Goal: Information Seeking & Learning: Learn about a topic

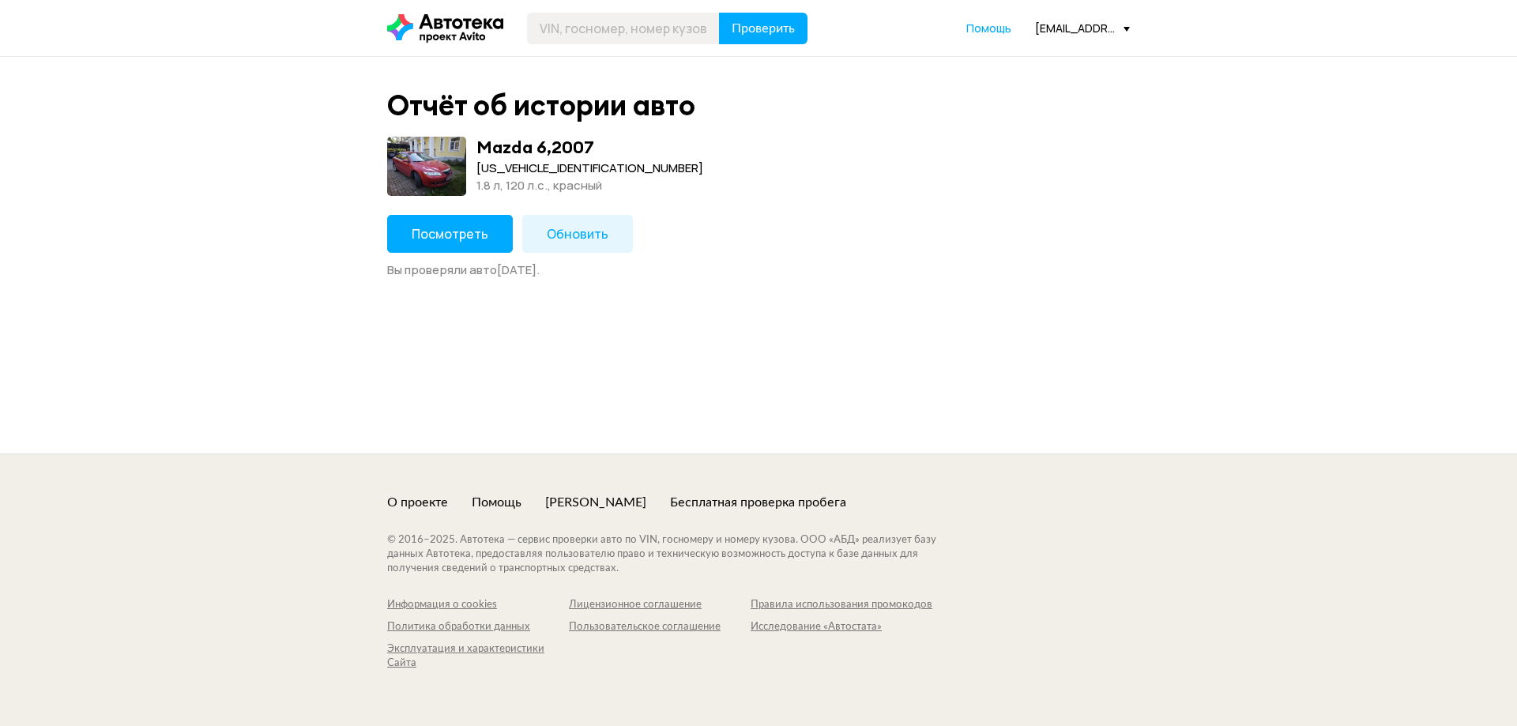
click at [416, 232] on span "Посмотреть" at bounding box center [450, 233] width 77 height 17
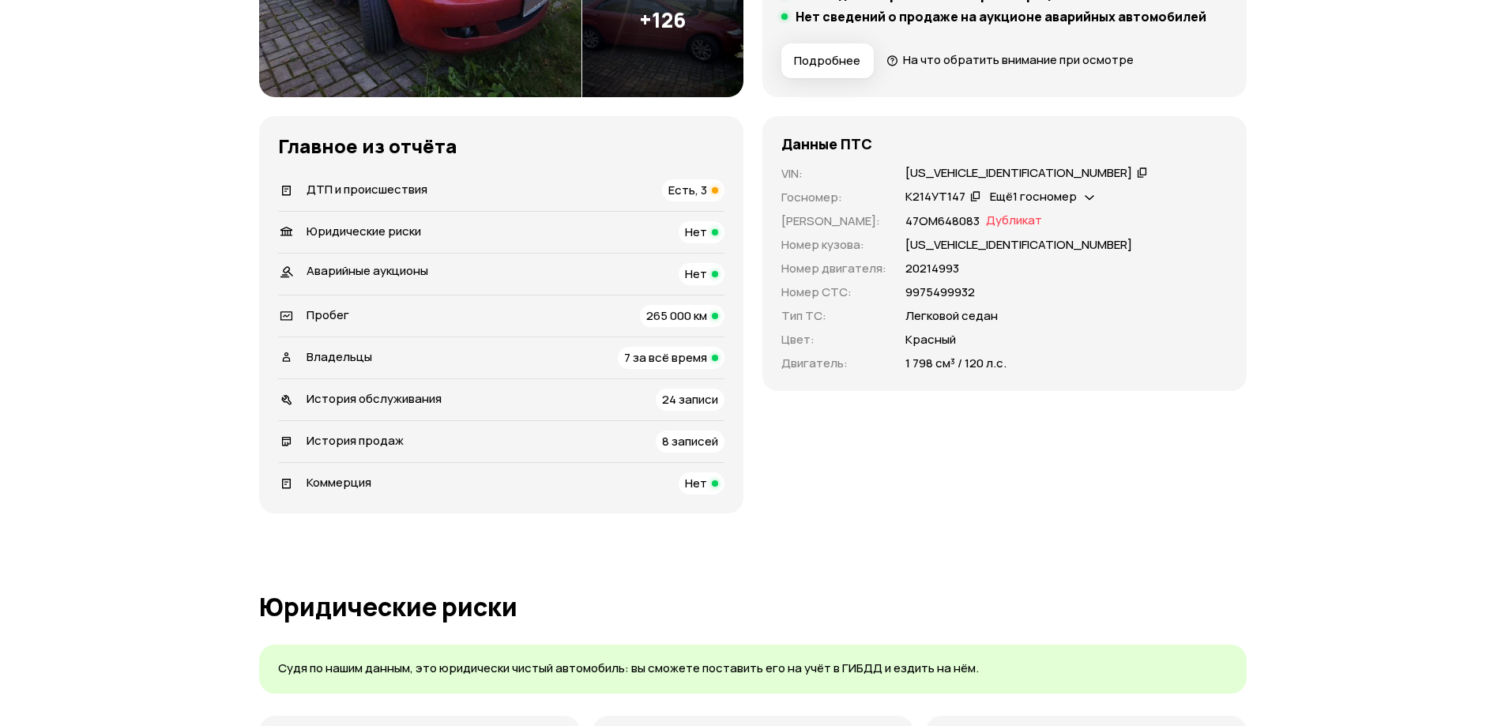
scroll to position [395, 0]
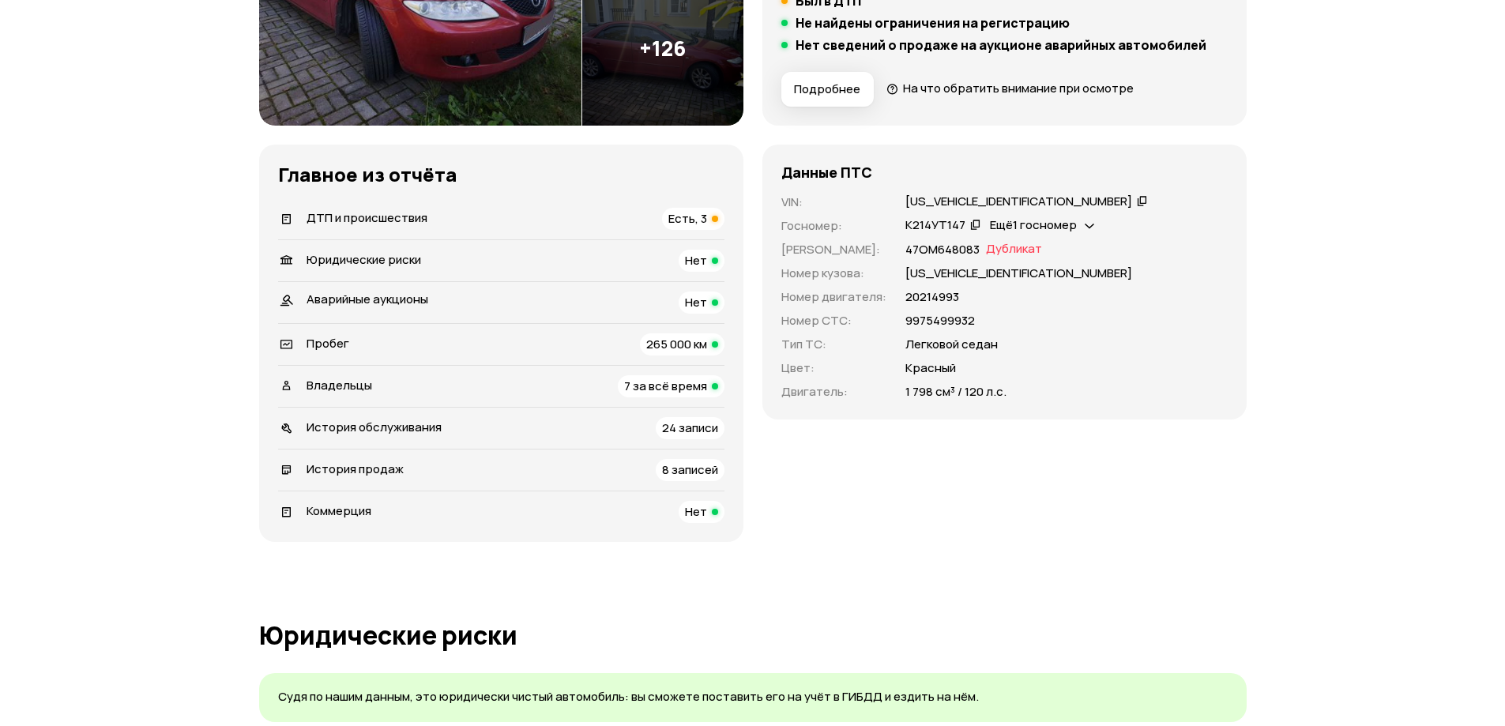
click at [942, 292] on p "20214993" at bounding box center [932, 296] width 54 height 17
click at [913, 184] on div "Данные ПТС VIN : [US_VEHICLE_IDENTIFICATION_NUMBER]   Госномер : К214УТ147   Ещ…" at bounding box center [1004, 282] width 484 height 275
drag, startPoint x: 925, startPoint y: 505, endPoint x: 908, endPoint y: 495, distance: 19.1
click at [922, 503] on div "Данные ПТС VIN : [US_VEHICLE_IDENTIFICATION_NUMBER]   Госномер : К214УТ147   Ещ…" at bounding box center [1004, 343] width 484 height 397
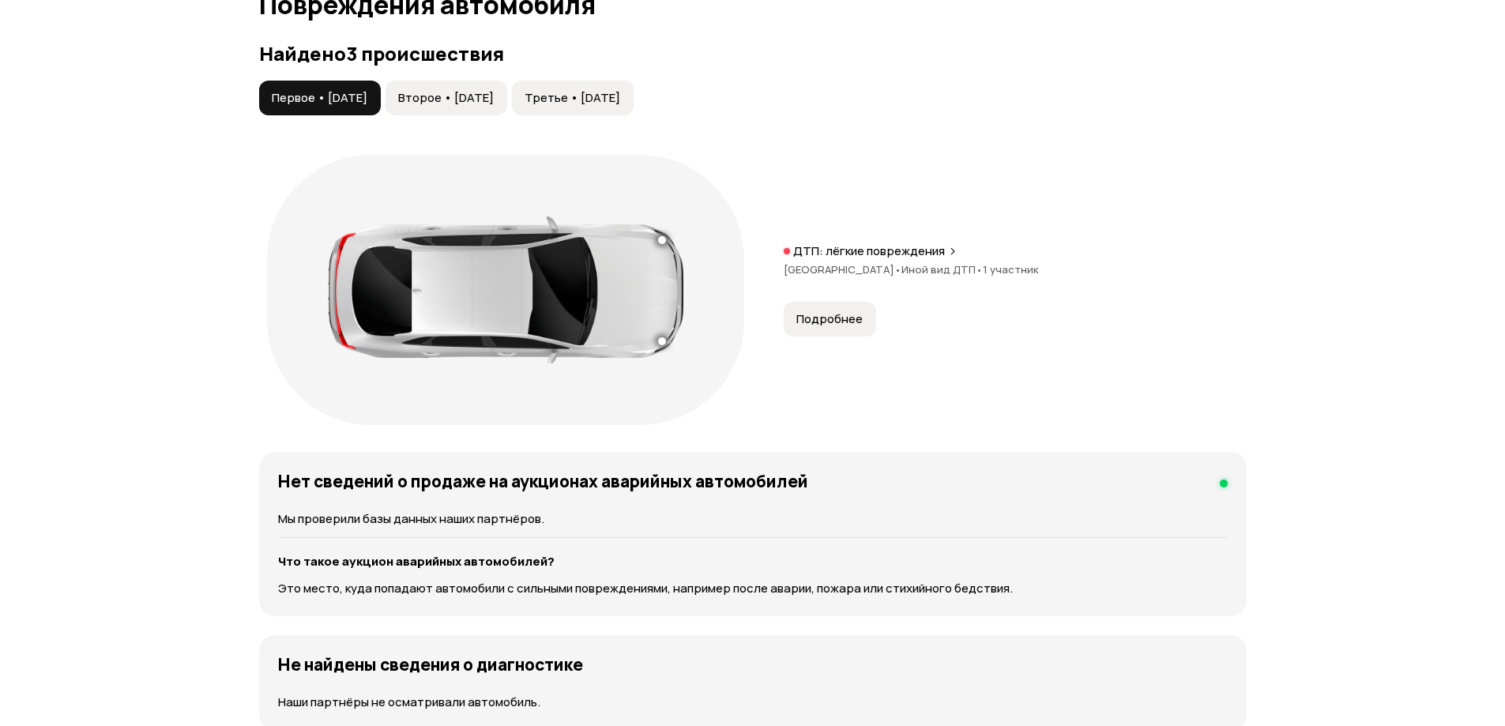
scroll to position [1501, 0]
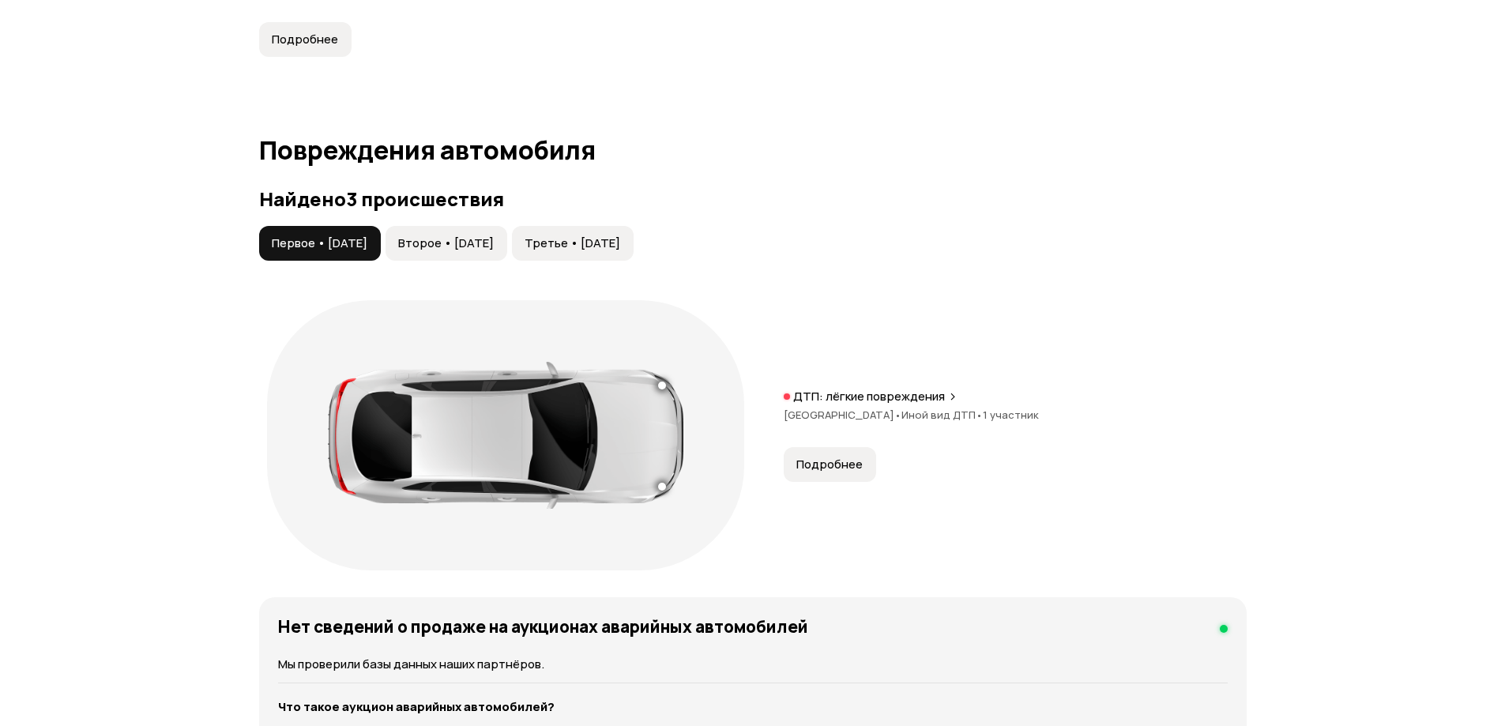
click at [837, 448] on button "Подробнее" at bounding box center [830, 464] width 92 height 35
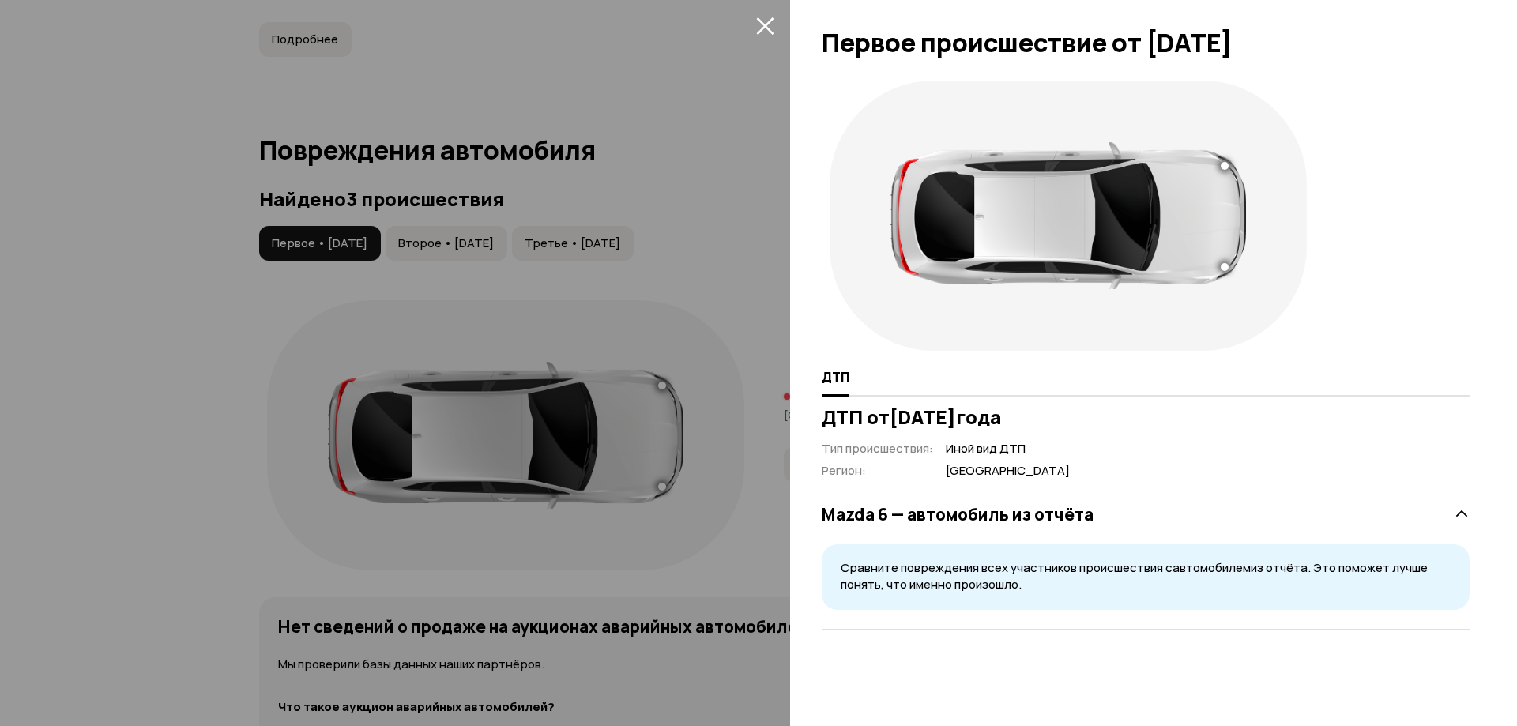
click at [764, 24] on icon "закрыть" at bounding box center [764, 25] width 17 height 17
